Goal: Complete application form: Complete application form

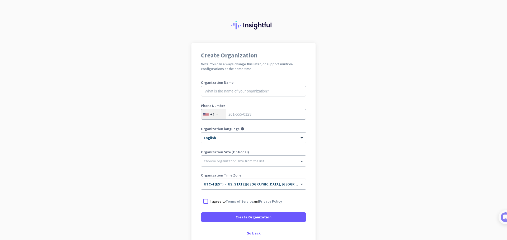
click at [252, 233] on div "Go back" at bounding box center [253, 234] width 105 height 4
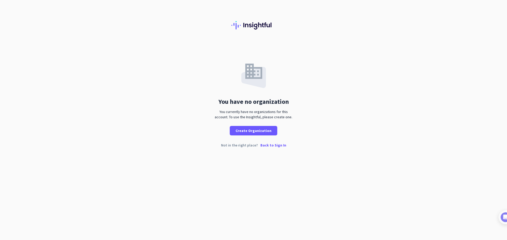
click at [269, 145] on p "Back to Sign In" at bounding box center [273, 146] width 26 height 4
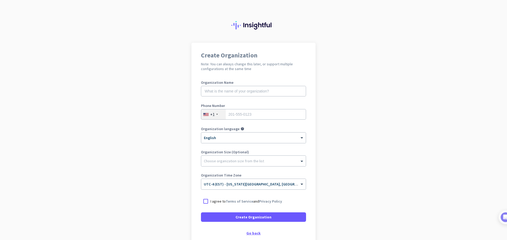
click at [251, 235] on div "Go back" at bounding box center [253, 234] width 105 height 4
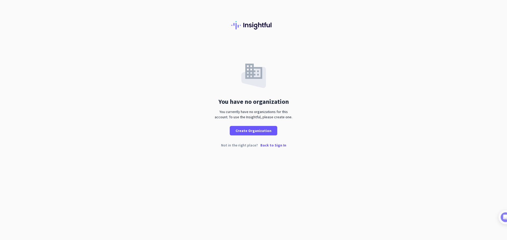
click at [264, 144] on p "Back to Sign In" at bounding box center [273, 146] width 26 height 4
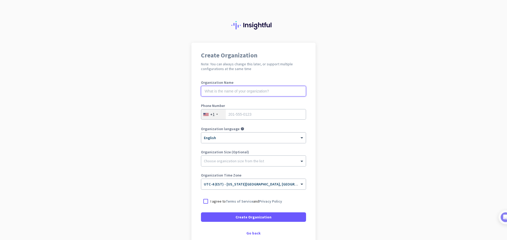
click at [268, 91] on input "text" at bounding box center [253, 91] width 105 height 11
type input "Mercor"
click at [257, 117] on input "tel" at bounding box center [253, 114] width 105 height 11
type input "7705581006"
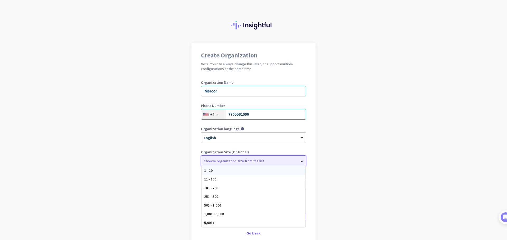
click at [246, 161] on div at bounding box center [253, 159] width 105 height 5
click at [257, 223] on div "5,001+" at bounding box center [253, 223] width 104 height 9
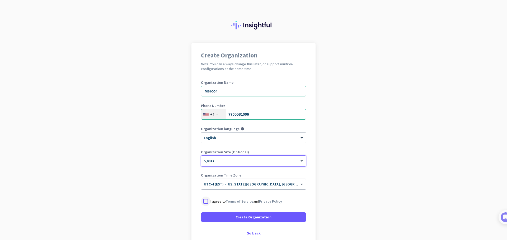
click at [203, 199] on div at bounding box center [206, 202] width 10 height 10
click at [204, 201] on div at bounding box center [206, 202] width 10 height 10
click at [257, 234] on div "Go back" at bounding box center [253, 234] width 105 height 4
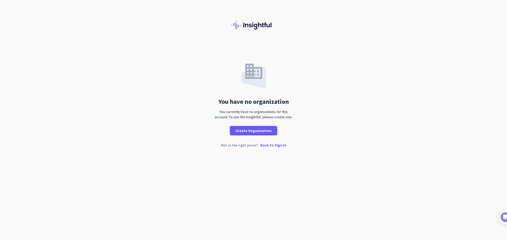
click at [270, 145] on p "Back to Sign In" at bounding box center [273, 146] width 26 height 4
